Goal: Task Accomplishment & Management: Manage account settings

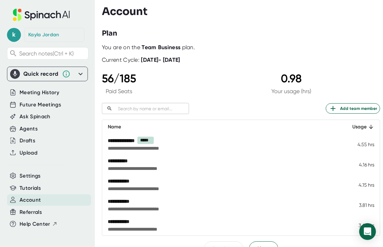
scroll to position [48, 0]
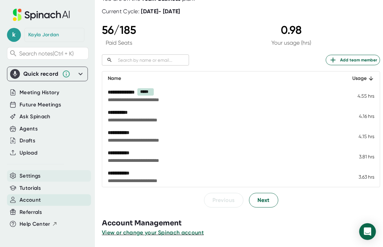
click at [52, 173] on div "Settings" at bounding box center [49, 175] width 84 height 11
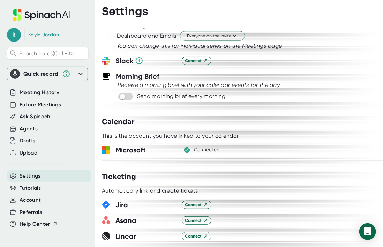
scroll to position [271, 0]
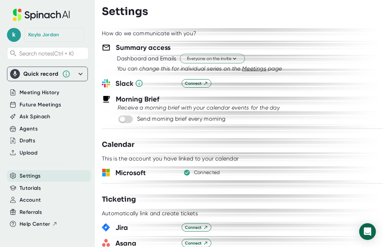
click at [37, 32] on div "Kayla Jordan" at bounding box center [43, 35] width 31 height 6
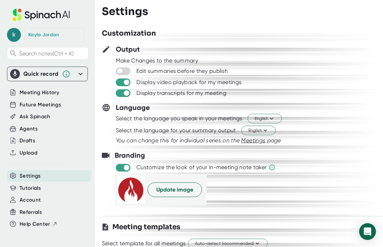
click at [14, 32] on span "k" at bounding box center [14, 35] width 14 height 14
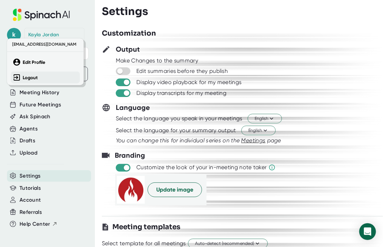
click at [29, 77] on b "Logout" at bounding box center [30, 78] width 15 height 6
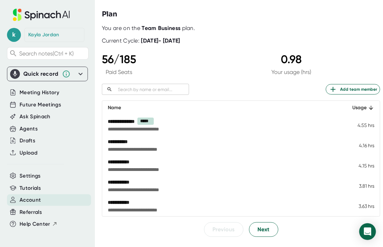
scroll to position [48, 0]
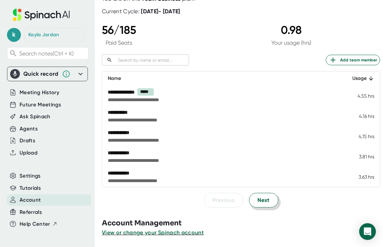
click at [265, 203] on span "Next" at bounding box center [263, 200] width 12 height 8
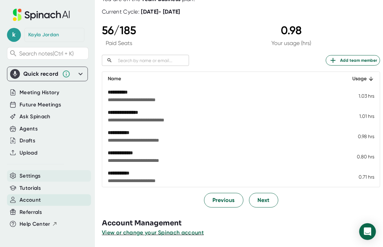
click at [29, 173] on span "Settings" at bounding box center [30, 176] width 21 height 8
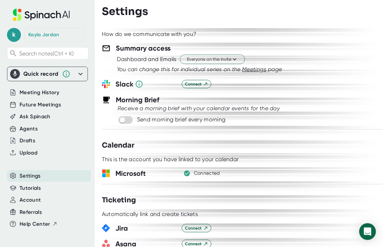
scroll to position [270, 0]
click at [184, 173] on icon "button" at bounding box center [187, 173] width 7 height 7
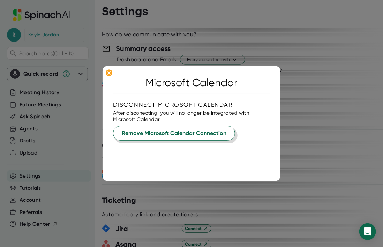
click at [181, 136] on span "Remove Microsoft Calendar Connection" at bounding box center [174, 133] width 105 height 8
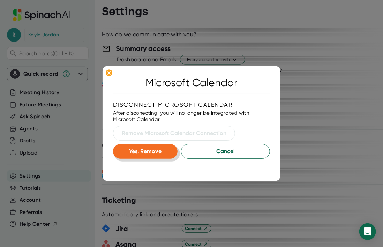
click at [160, 151] on span "Yes, Remove" at bounding box center [145, 151] width 32 height 7
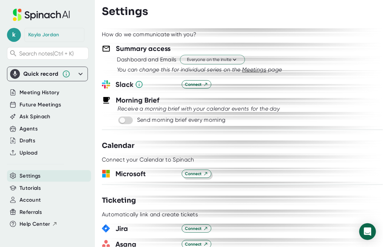
click at [193, 174] on span "Connect" at bounding box center [196, 173] width 23 height 6
